Goal: Feedback & Contribution: Submit feedback/report problem

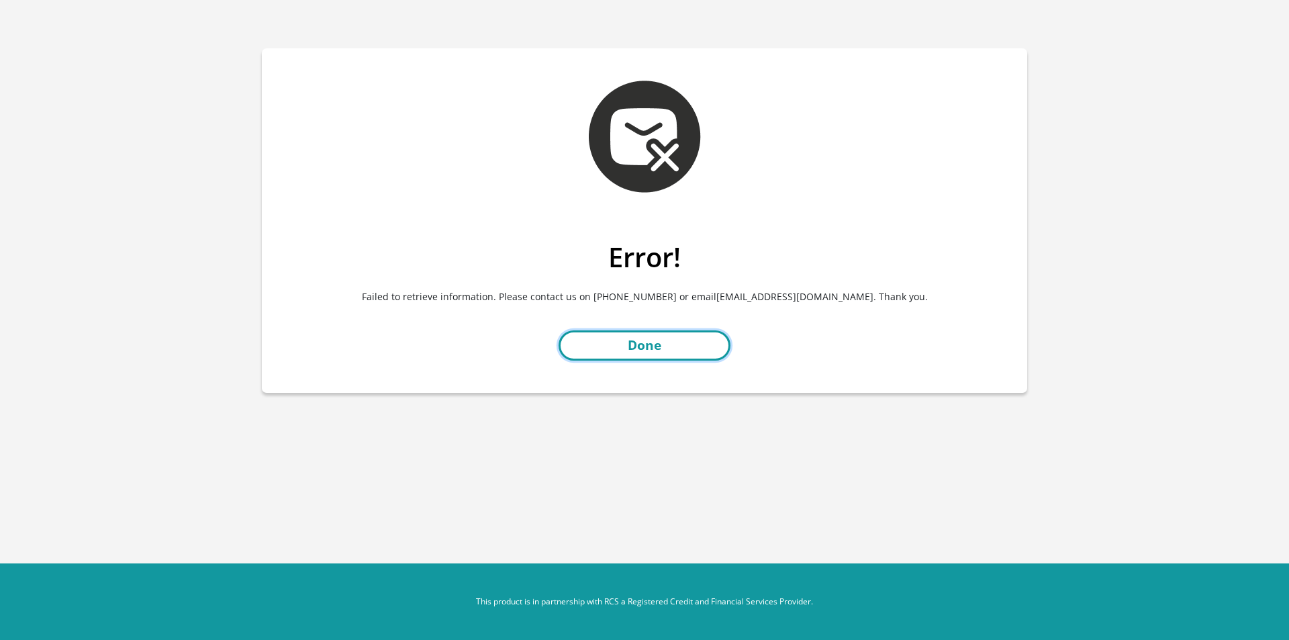
click at [653, 348] on link "Done" at bounding box center [645, 345] width 172 height 30
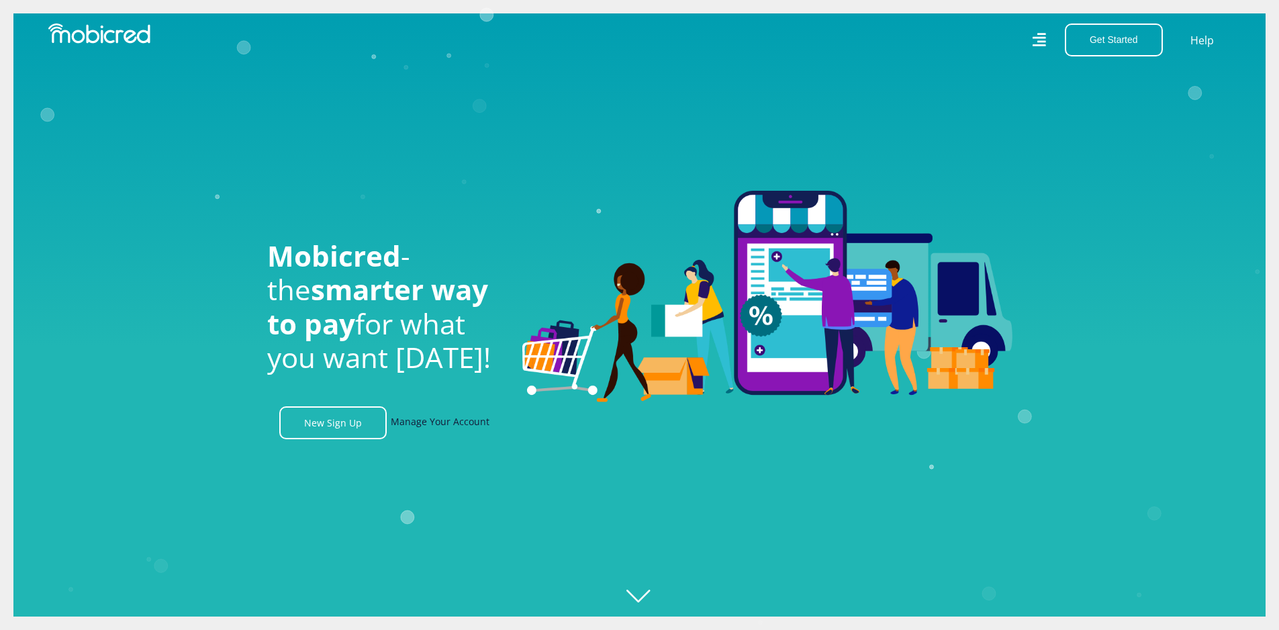
click at [416, 421] on link "Manage Your Account" at bounding box center [440, 422] width 99 height 33
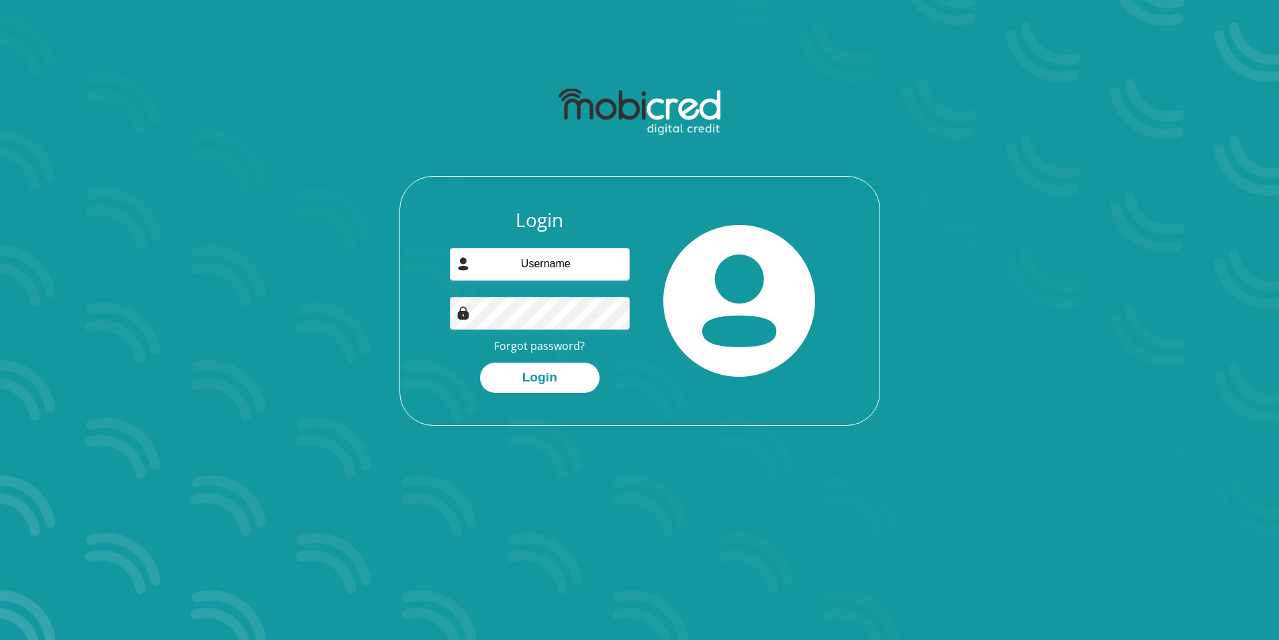
click at [486, 243] on div "Login Forgot password? Login" at bounding box center [540, 301] width 200 height 184
click at [492, 262] on input "email" at bounding box center [540, 264] width 180 height 33
type input "cjlexi@gmail.com"
click at [538, 369] on button "Login" at bounding box center [540, 378] width 120 height 30
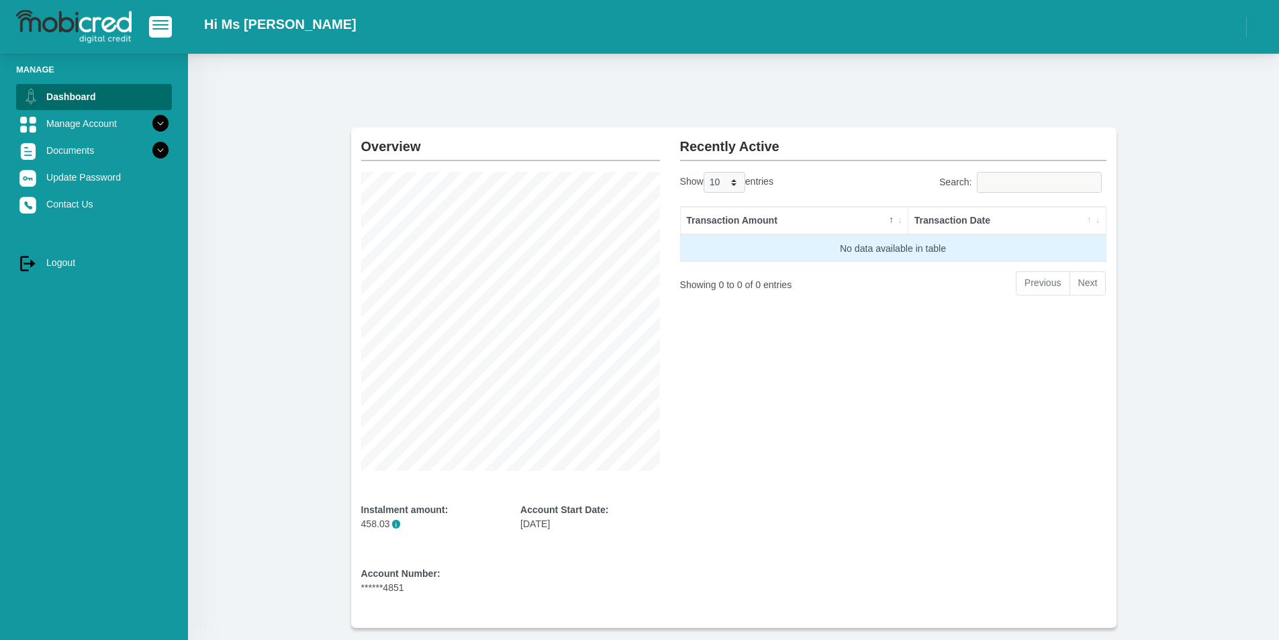
click at [841, 247] on td "No data available in table" at bounding box center [893, 248] width 425 height 27
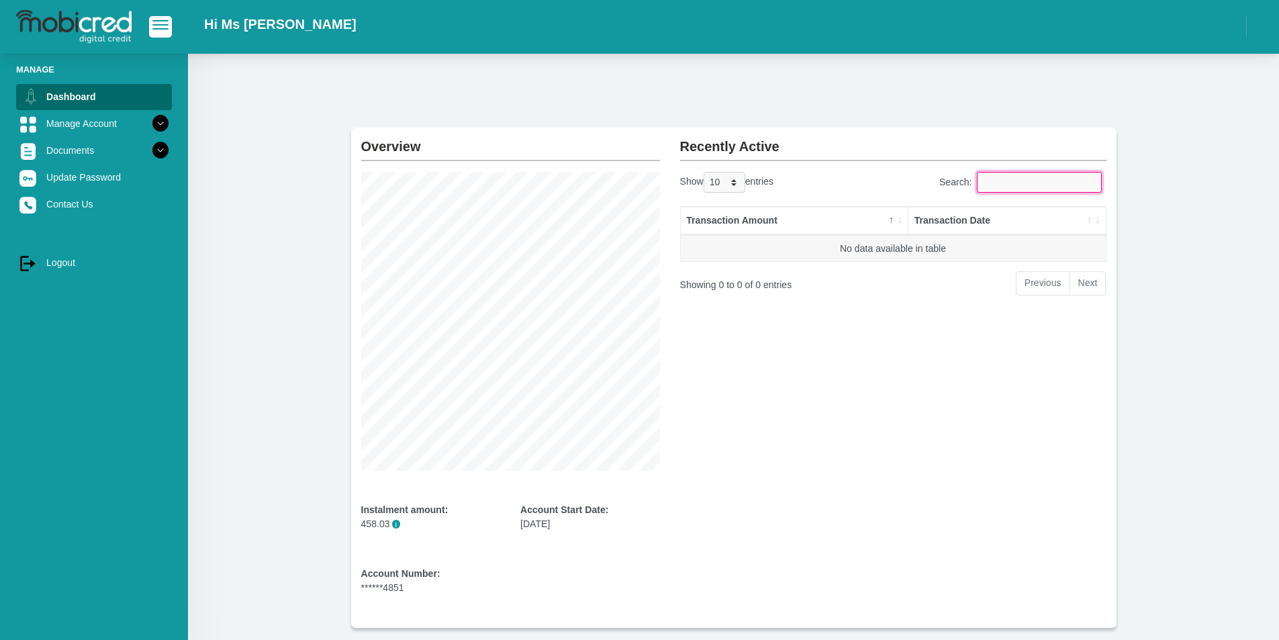
click at [1002, 184] on input "Search:" at bounding box center [1039, 182] width 125 height 21
drag, startPoint x: 522, startPoint y: 529, endPoint x: 623, endPoint y: 528, distance: 101.4
click at [623, 528] on div "Account Start Date: [DATE]" at bounding box center [590, 517] width 140 height 28
click at [99, 201] on link "Contact Us" at bounding box center [94, 204] width 156 height 26
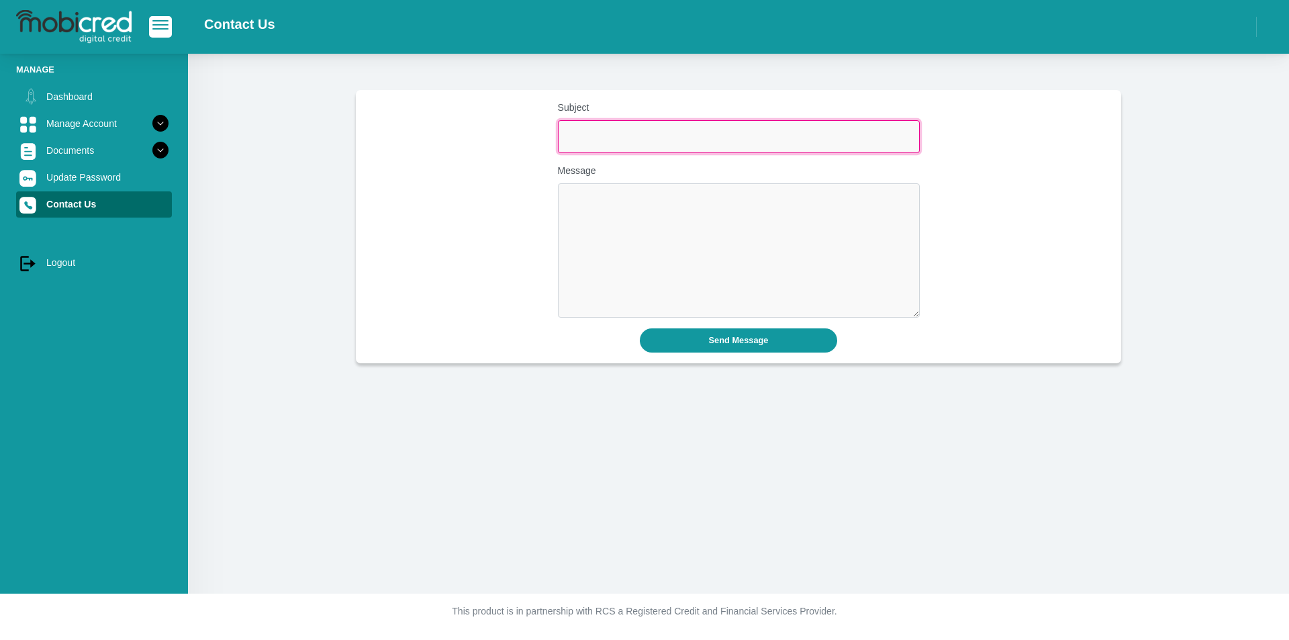
click at [584, 129] on input "Subject" at bounding box center [739, 136] width 362 height 33
type input "Macro purchase not working"
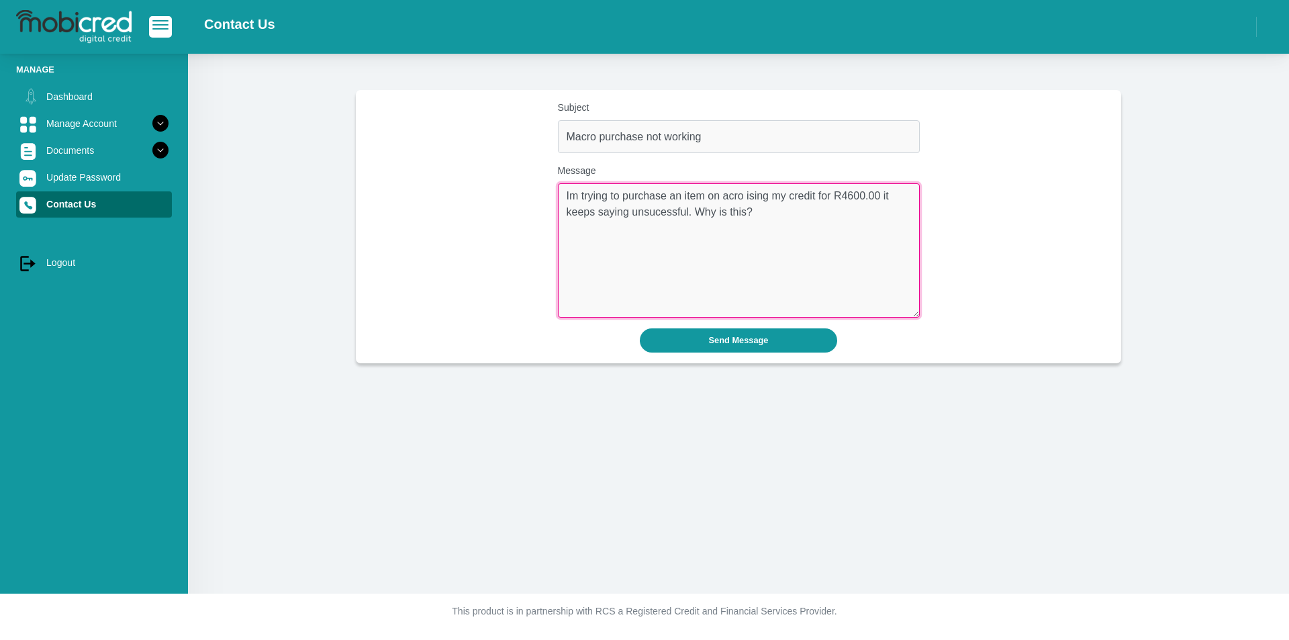
drag, startPoint x: 739, startPoint y: 197, endPoint x: 728, endPoint y: 199, distance: 11.5
click at [731, 199] on textarea "Im trying to purchase an item on acro ising my credit for R4600.00 it keeps say…" at bounding box center [739, 250] width 362 height 134
click at [724, 193] on textarea "Im trying to purchase an item on acro ising my credit for R4600.00 it keeps say…" at bounding box center [739, 250] width 362 height 134
drag, startPoint x: 779, startPoint y: 200, endPoint x: 757, endPoint y: 196, distance: 22.5
click at [757, 196] on textarea "Im trying to purchase an item on macro icing my credit for R4600.00 it keeps sa…" at bounding box center [739, 250] width 362 height 134
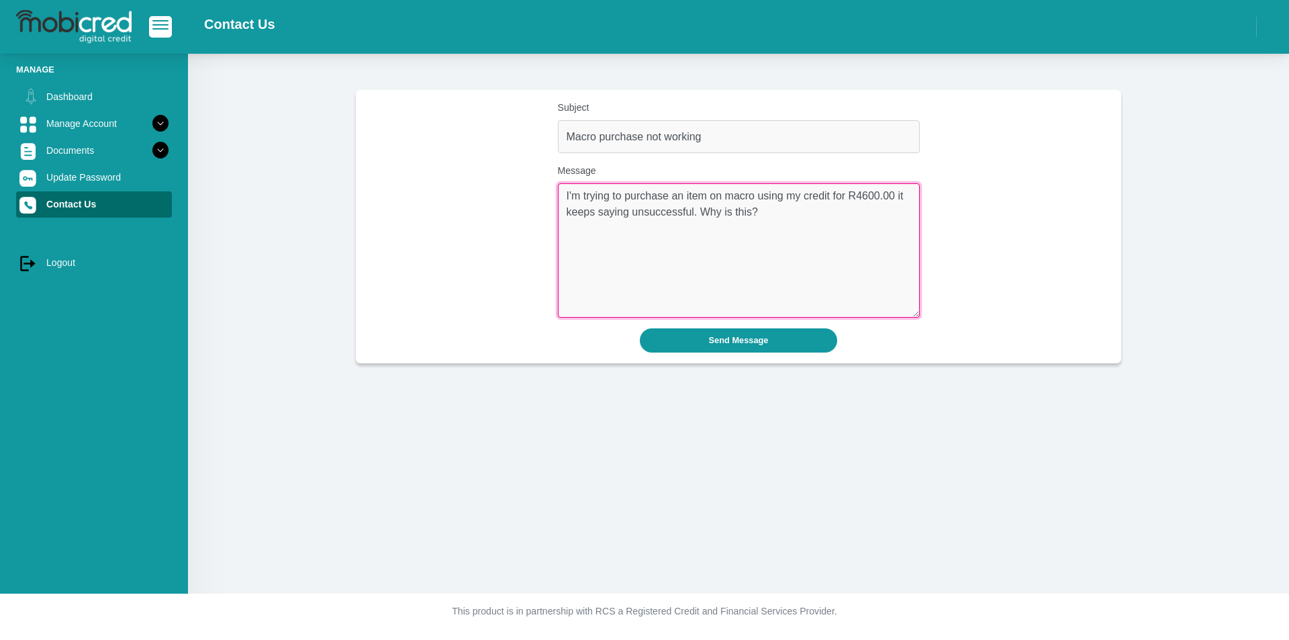
drag, startPoint x: 629, startPoint y: 229, endPoint x: 729, endPoint y: 223, distance: 100.2
click at [629, 230] on textarea "I'm trying to purchase an item on macro using my credit for R4600.00 it keeps s…" at bounding box center [739, 250] width 362 height 134
click at [764, 214] on textarea "I'm trying to purchase an item on macro using my credit for R4600.00 it keeps s…" at bounding box center [739, 250] width 362 height 134
click at [806, 211] on textarea "I'm trying to purchase an item on macro using my credit for R4600.00 it keeps s…" at bounding box center [739, 250] width 362 height 134
click at [802, 215] on textarea "I'm trying to purchase an item on macro using my credit for R4600.00 it keeps s…" at bounding box center [739, 250] width 362 height 134
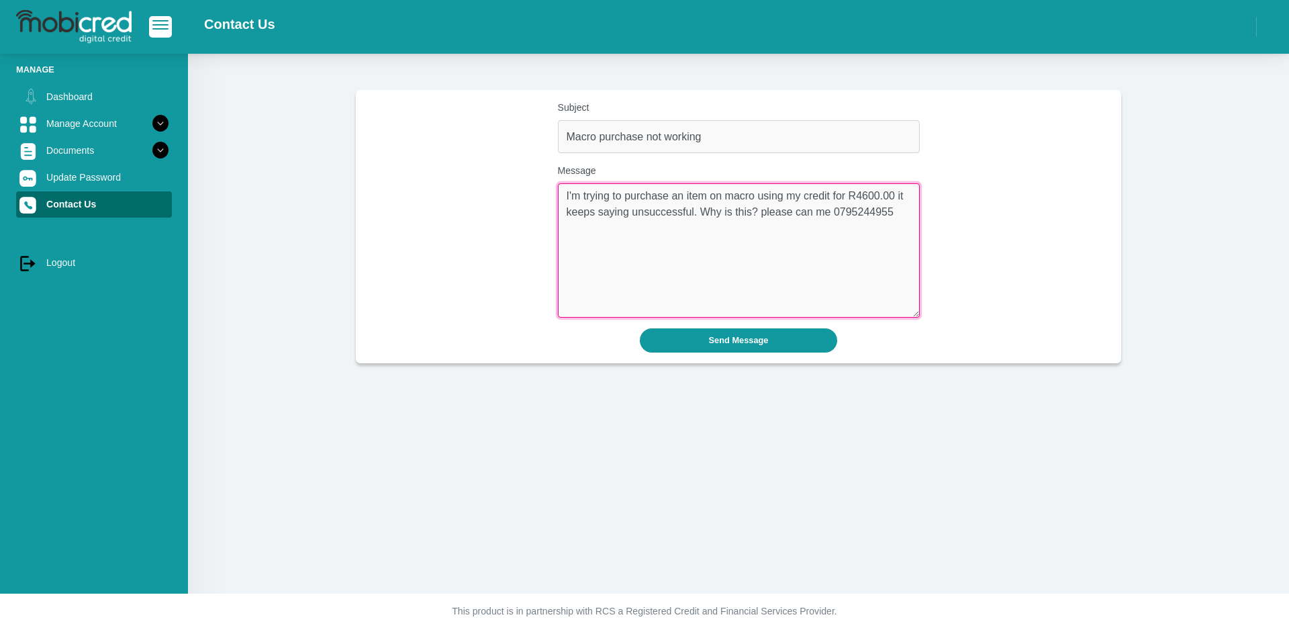
drag, startPoint x: 805, startPoint y: 214, endPoint x: 799, endPoint y: 211, distance: 6.9
click at [799, 211] on textarea "I'm trying to purchase an item on macro using my credit for R4600.00 it keeps s…" at bounding box center [739, 250] width 362 height 134
click at [754, 212] on textarea "I'm trying to purchase an item on macro using my credit for R4600.00 it keeps s…" at bounding box center [739, 250] width 362 height 134
click at [764, 230] on textarea "I'm trying to purchase an item on macro using my credit for R4600.00 it keeps s…" at bounding box center [739, 250] width 362 height 134
type textarea "I'm trying to purchase an item on macro using my credit for R4600.00 it keeps s…"
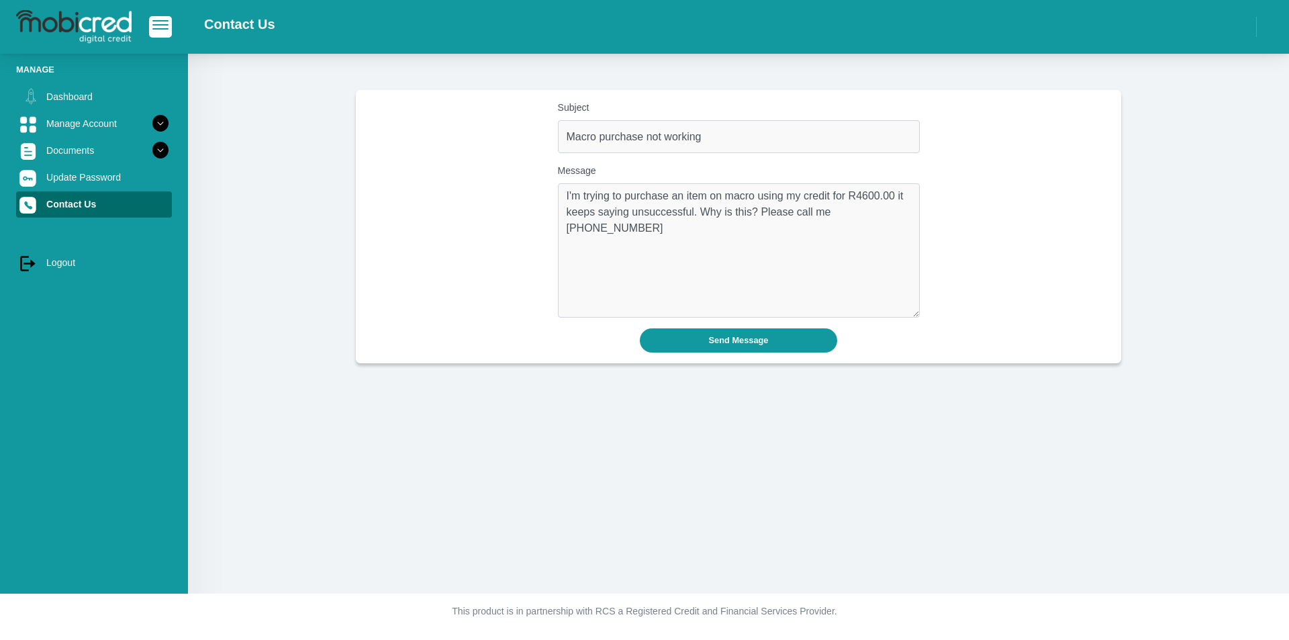
click at [737, 353] on div "Subject Macro purchase not working Message I'm trying to purchase an item on ma…" at bounding box center [739, 226] width 766 height 273
click at [740, 340] on button "Send Message" at bounding box center [739, 340] width 198 height 24
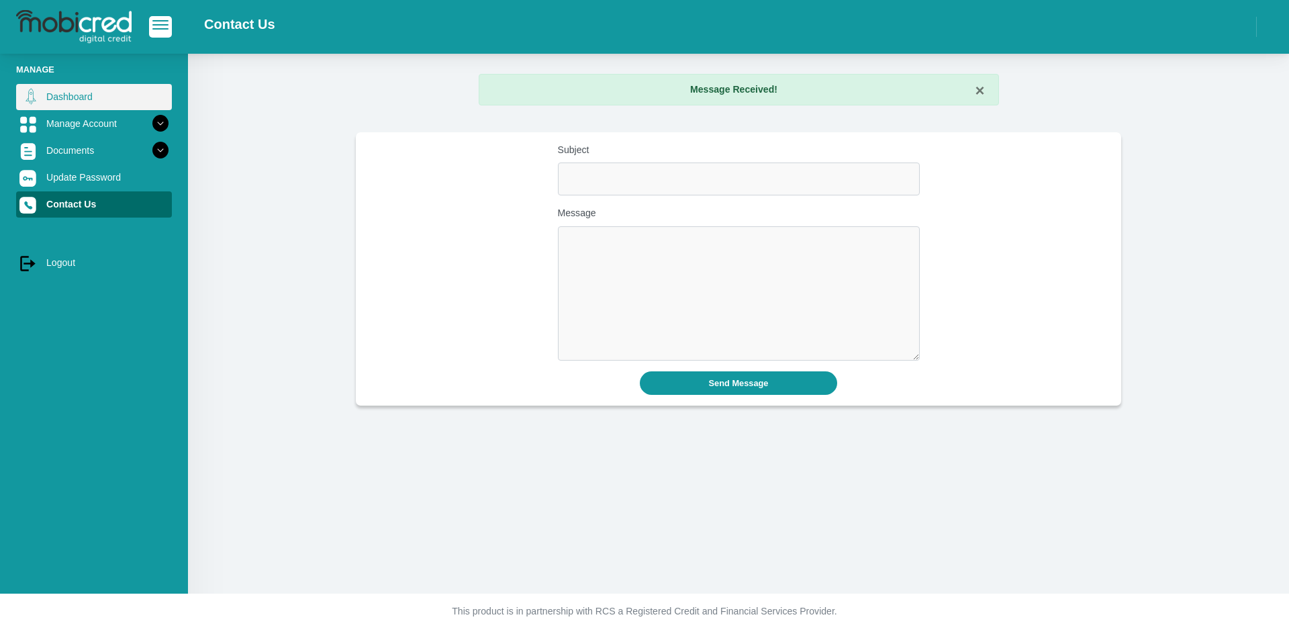
click at [56, 105] on link "Dashboard" at bounding box center [94, 97] width 156 height 26
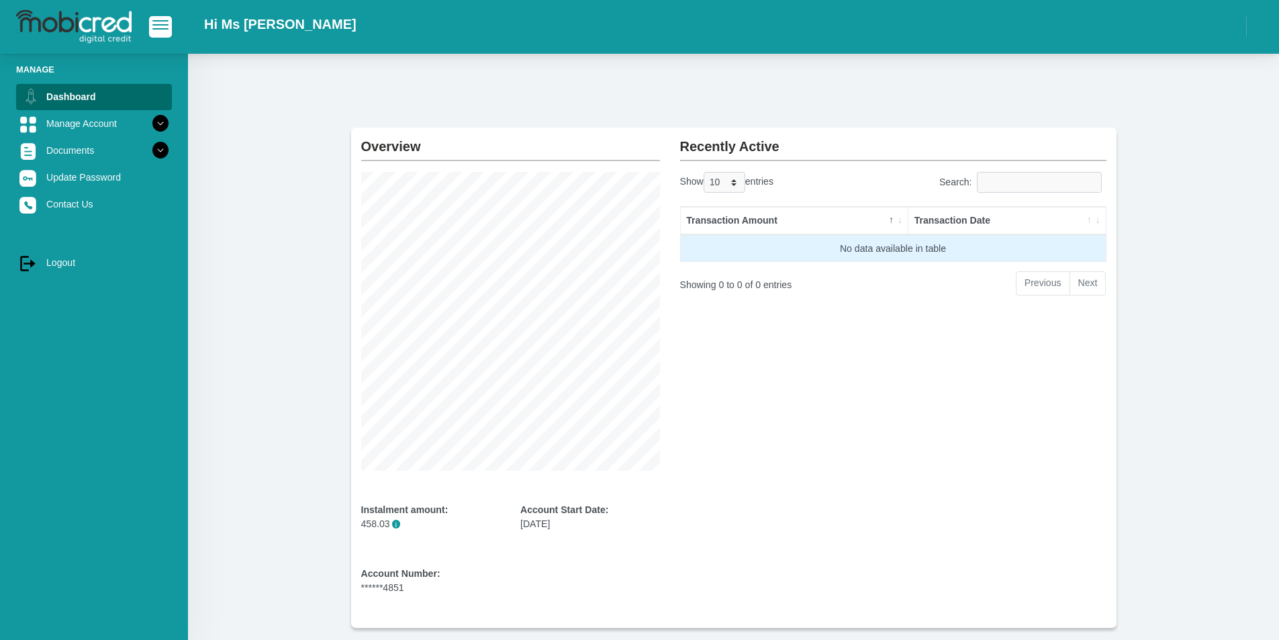
click at [830, 242] on td "No data available in table" at bounding box center [893, 248] width 425 height 27
click at [160, 23] on span "button" at bounding box center [160, 24] width 16 height 9
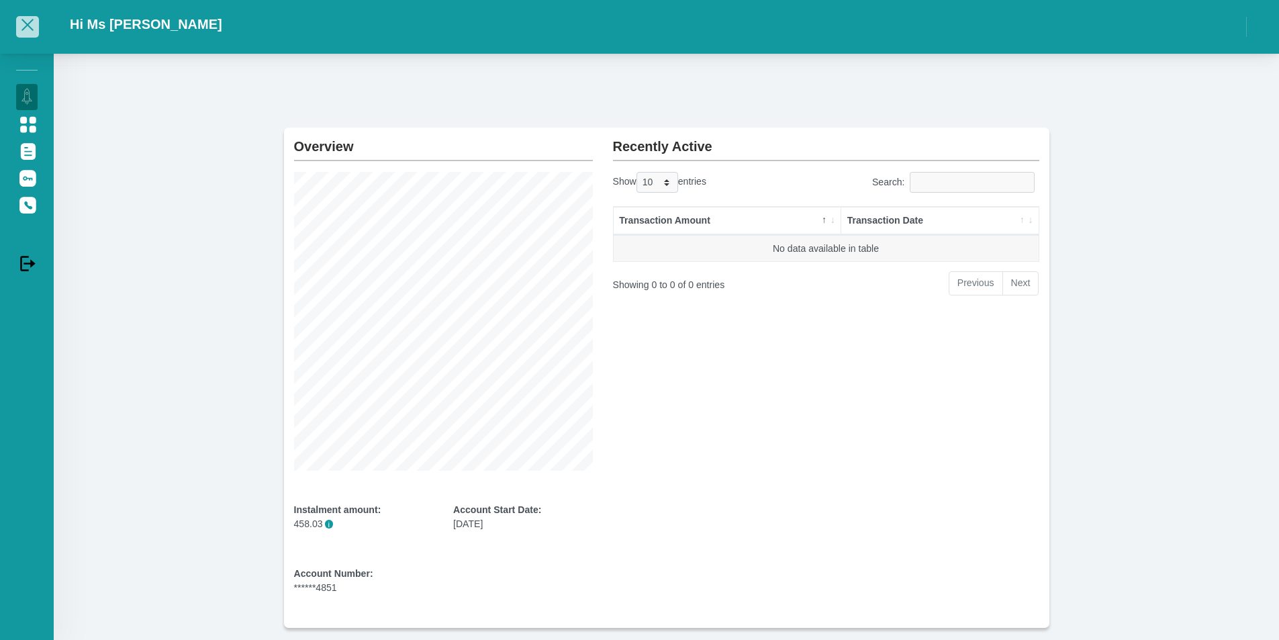
click at [24, 23] on span "button" at bounding box center [27, 25] width 12 height 12
